Goal: Transaction & Acquisition: Obtain resource

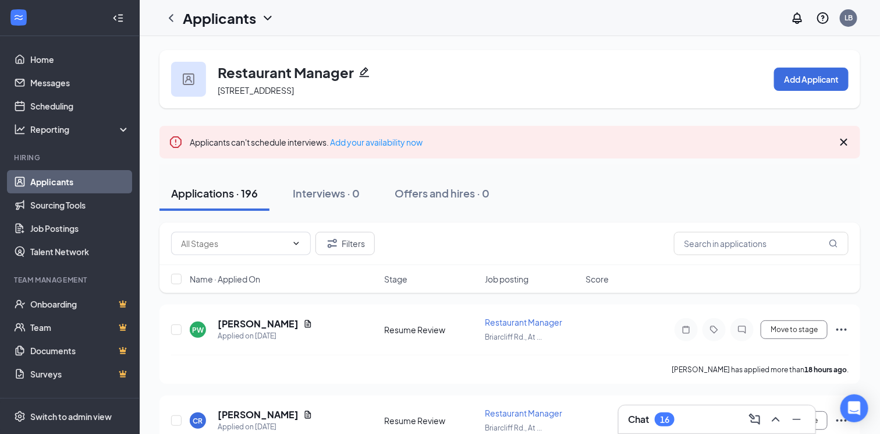
click at [845, 139] on icon "Cross" at bounding box center [844, 142] width 14 height 14
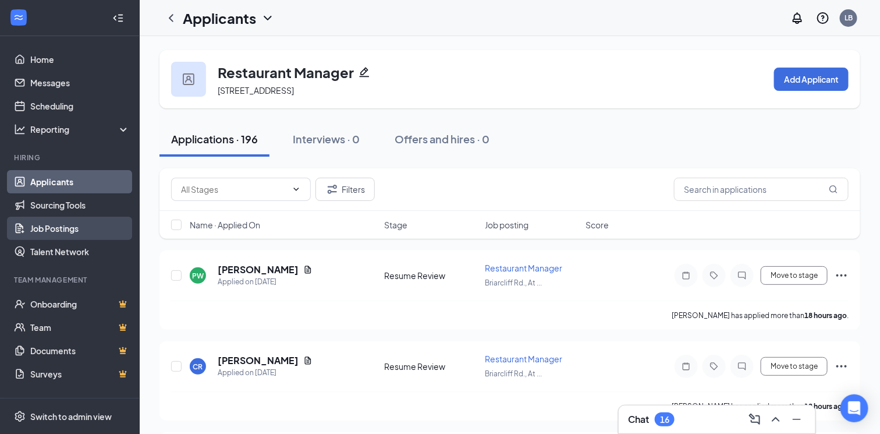
click at [45, 226] on link "Job Postings" at bounding box center [80, 227] width 100 height 23
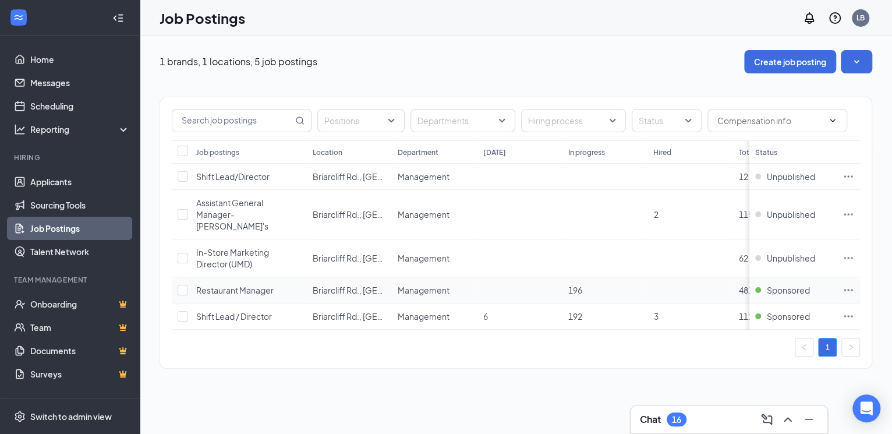
click at [851, 284] on icon "Ellipses" at bounding box center [848, 290] width 12 height 12
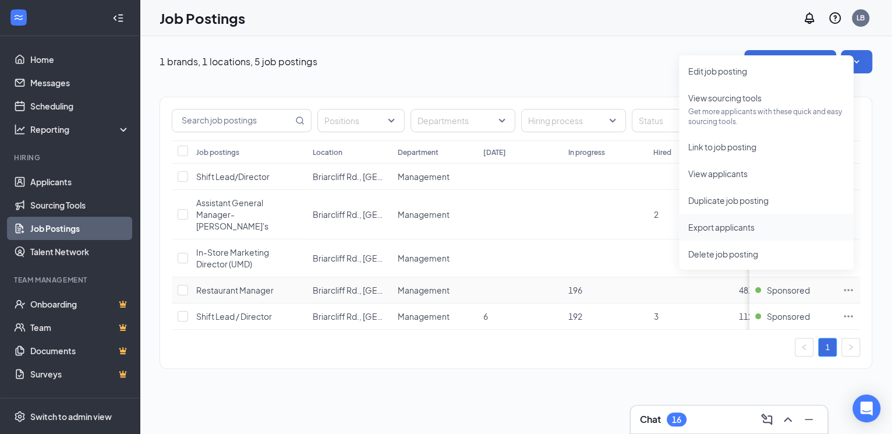
click at [737, 230] on span "Export applicants" at bounding box center [721, 227] width 66 height 10
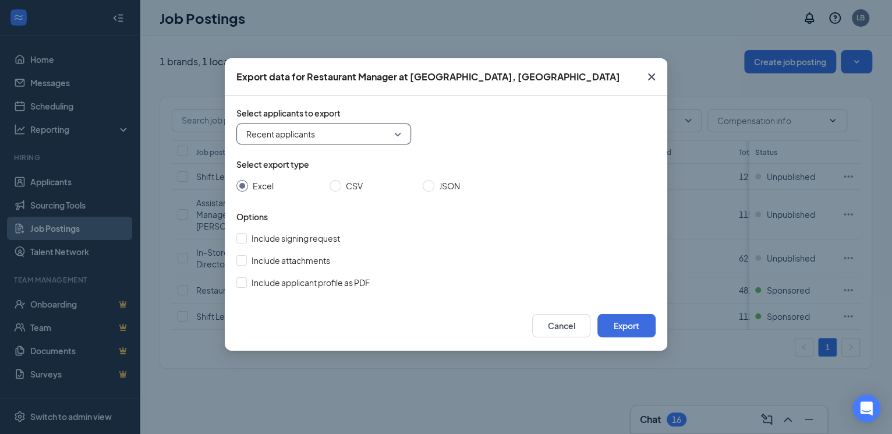
click at [394, 131] on span "Recent applicants" at bounding box center [323, 133] width 155 height 17
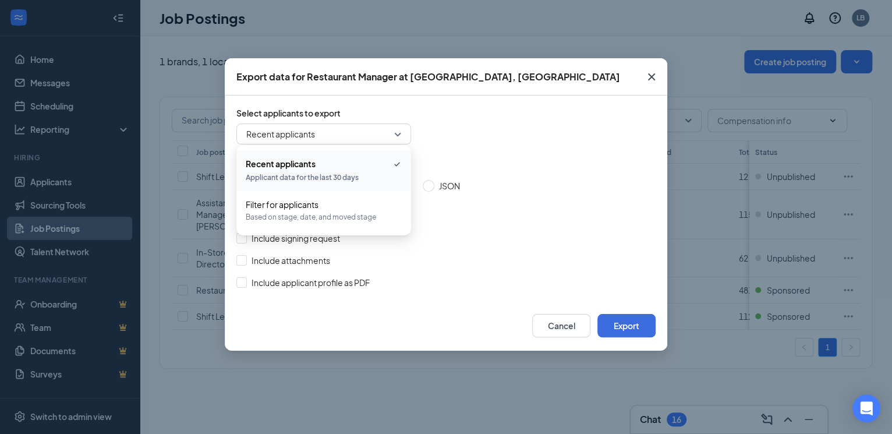
click at [481, 124] on div "Recent applicants all filter Recent applicants Applicant data for the last 30 d…" at bounding box center [445, 133] width 419 height 21
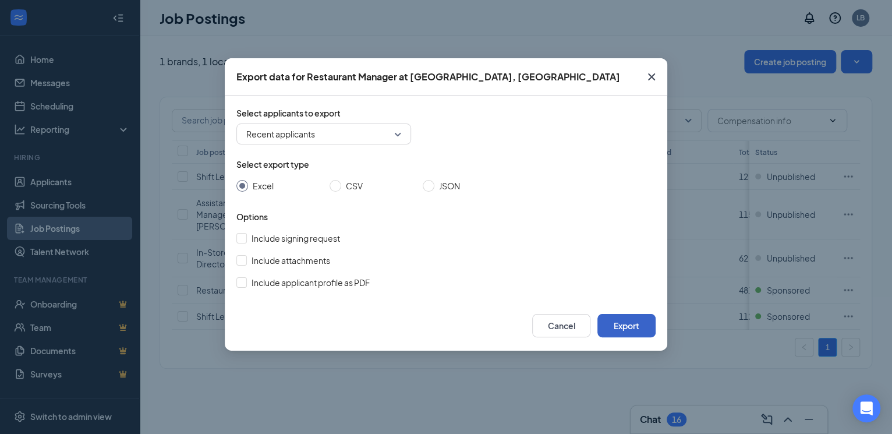
click at [626, 319] on button "Export" at bounding box center [626, 325] width 58 height 23
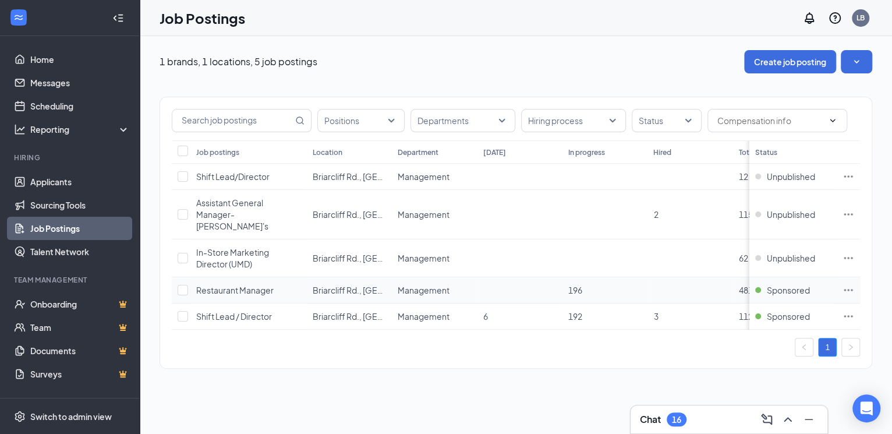
click at [846, 284] on icon "Ellipses" at bounding box center [848, 290] width 12 height 12
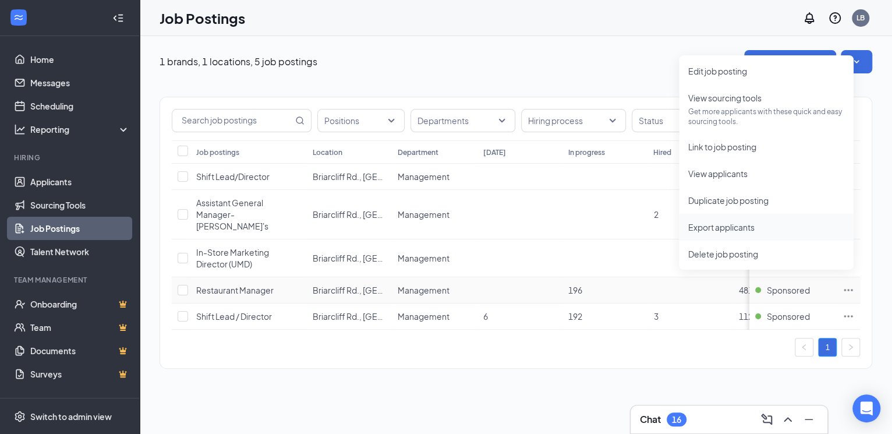
click at [750, 223] on span "Export applicants" at bounding box center [721, 227] width 66 height 10
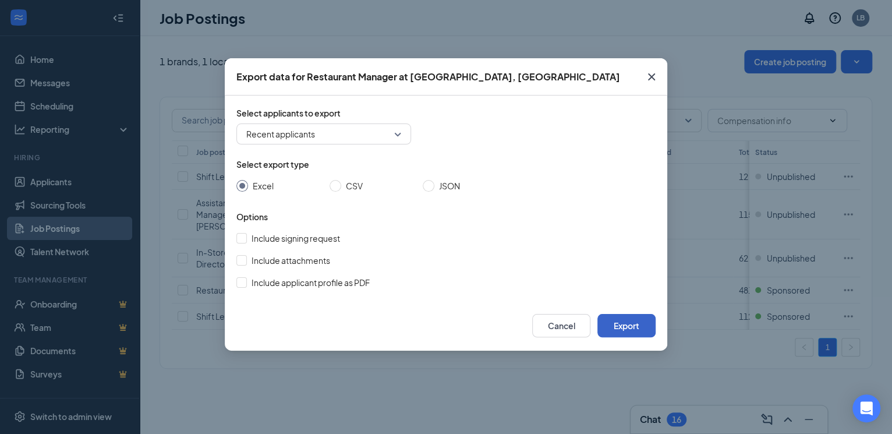
click at [633, 323] on button "Export" at bounding box center [626, 325] width 58 height 23
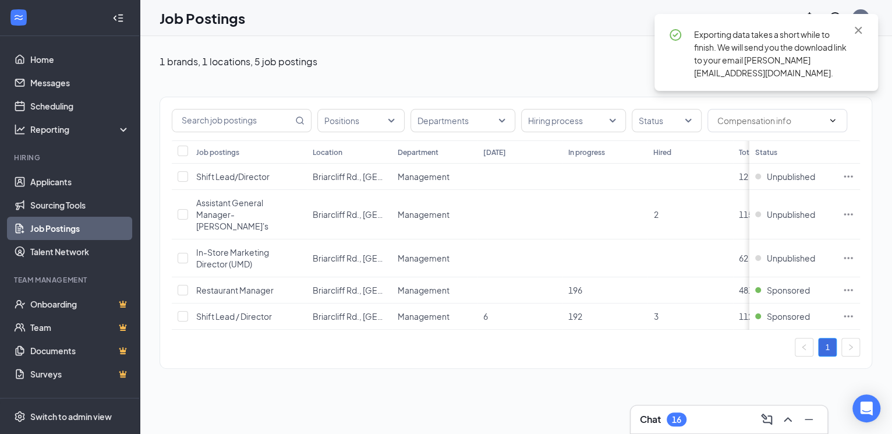
click at [747, 43] on span "Exporting data takes a short while to finish. We will send you the download lin…" at bounding box center [770, 53] width 152 height 49
